Goal: Check status: Check status

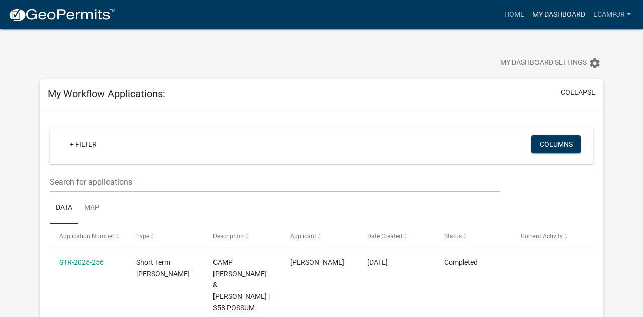
click at [528, 21] on link "My Dashboard" at bounding box center [558, 14] width 61 height 19
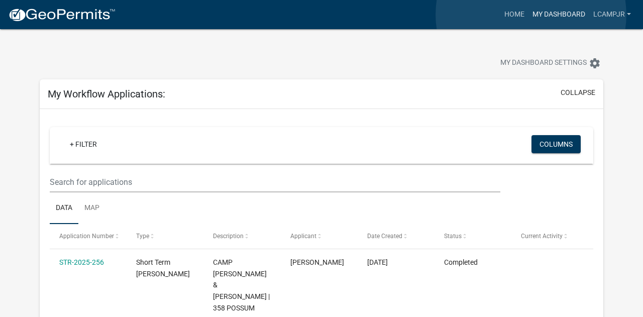
click at [531, 15] on link "My Dashboard" at bounding box center [558, 14] width 61 height 19
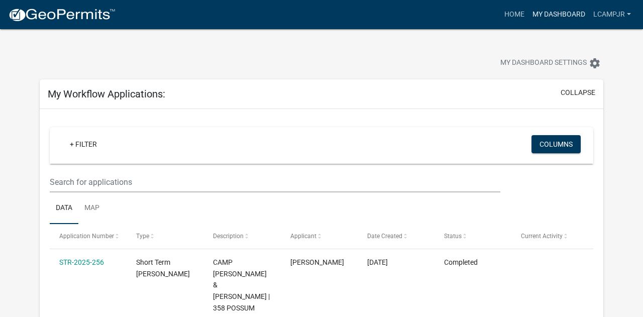
scroll to position [72, 0]
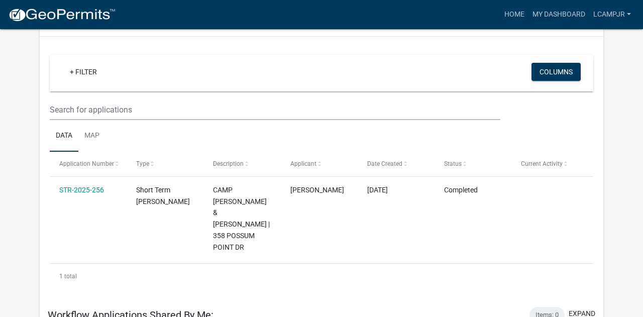
click at [68, 194] on link "STR-2025-256" at bounding box center [81, 190] width 45 height 8
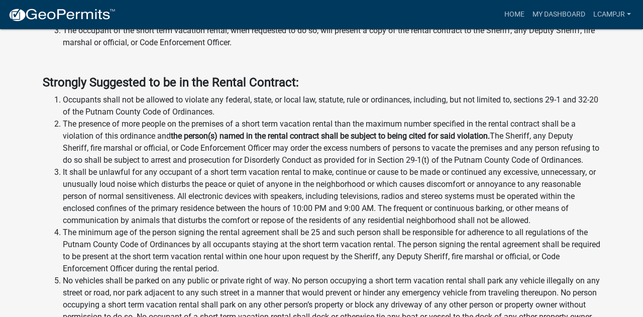
scroll to position [1327, 0]
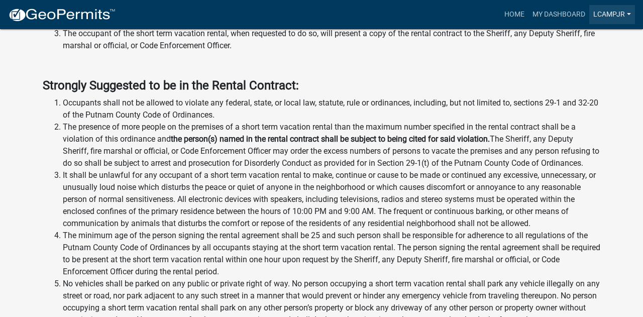
click at [605, 19] on link "Lcampjr" at bounding box center [612, 14] width 46 height 19
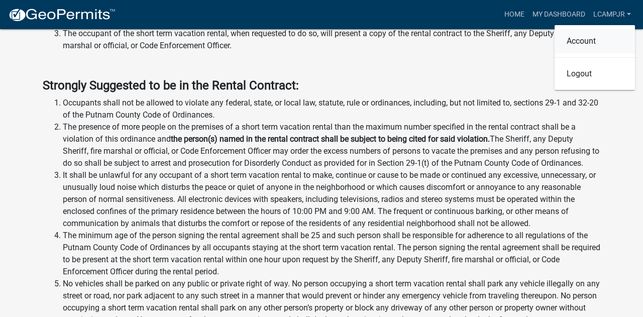
click at [588, 48] on link "Account" at bounding box center [594, 41] width 80 height 24
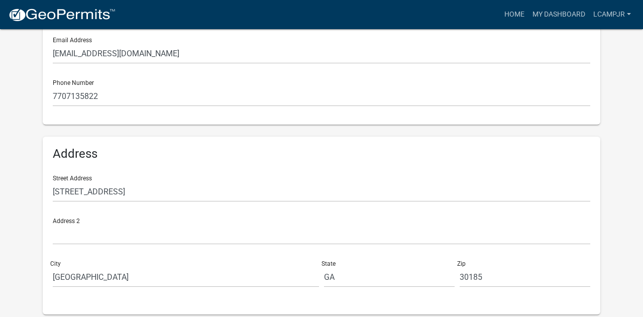
scroll to position [224, 0]
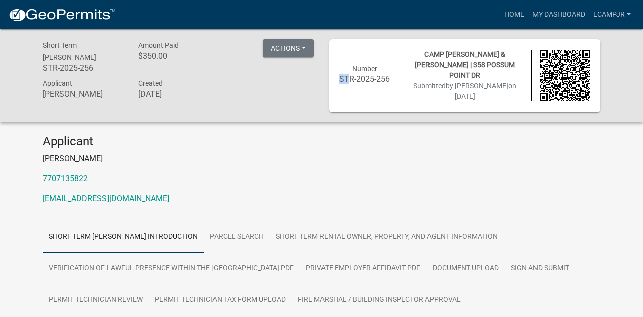
drag, startPoint x: 340, startPoint y: 72, endPoint x: 357, endPoint y: 74, distance: 16.7
click at [357, 74] on div "Number STR-2025-256" at bounding box center [364, 76] width 67 height 24
click at [339, 88] on div "Number STR-2025-256" at bounding box center [364, 76] width 67 height 24
drag, startPoint x: 344, startPoint y: 75, endPoint x: 383, endPoint y: 94, distance: 42.9
click at [383, 88] on div "Number STR-2025-256" at bounding box center [364, 76] width 67 height 24
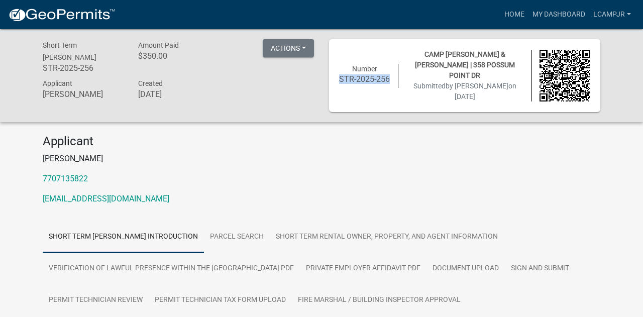
copy h6 "STR-2025-256"
